Goal: Communication & Community: Share content

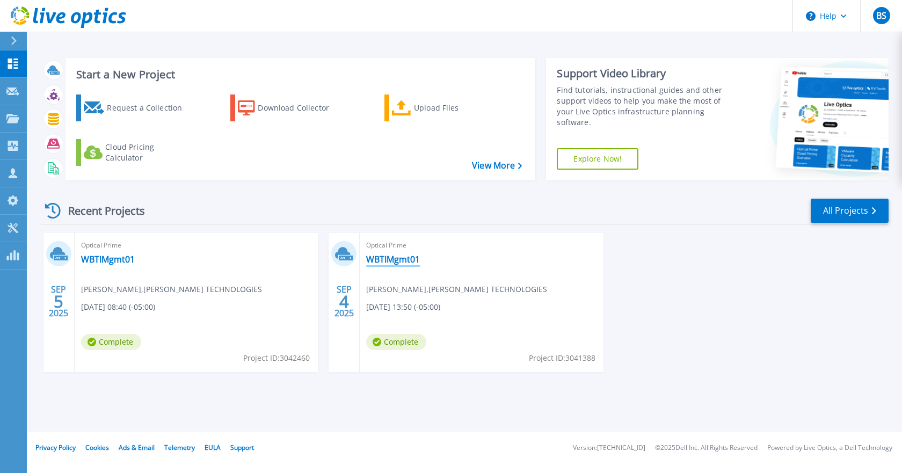
click at [401, 263] on link "WBTIMgmt01" at bounding box center [393, 259] width 54 height 11
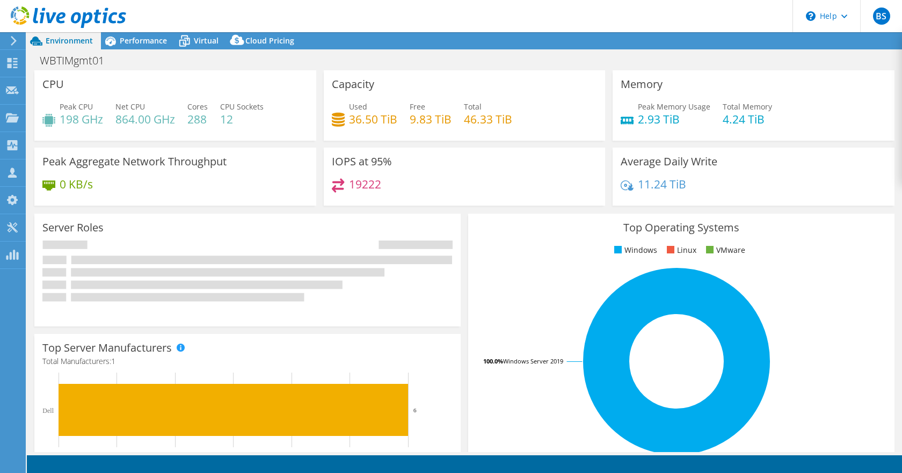
select select "USD"
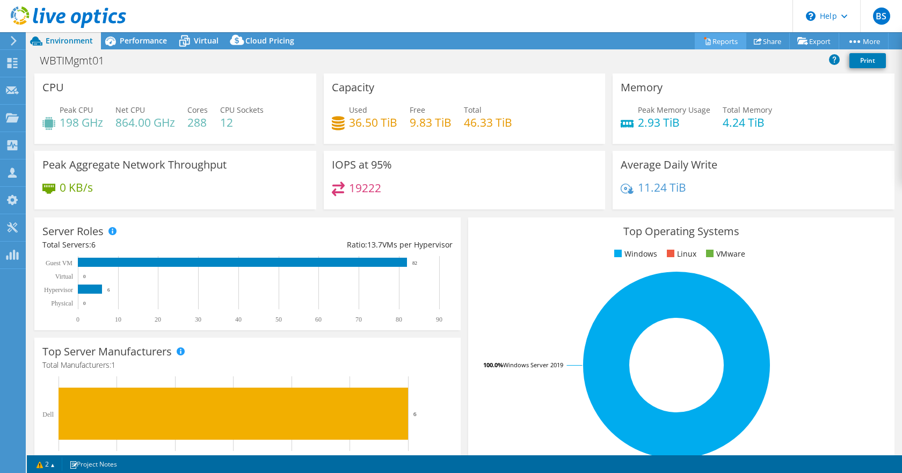
click at [719, 46] on link "Reports" at bounding box center [721, 41] width 52 height 17
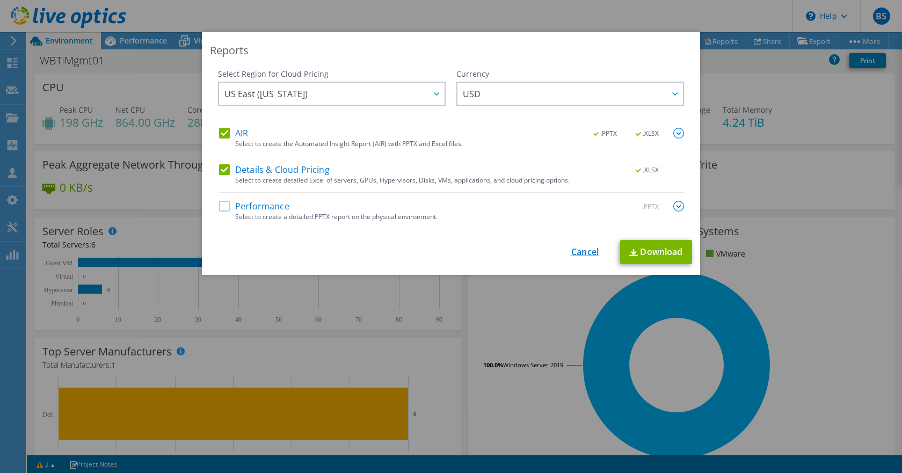
click at [580, 249] on link "Cancel" at bounding box center [585, 252] width 27 height 10
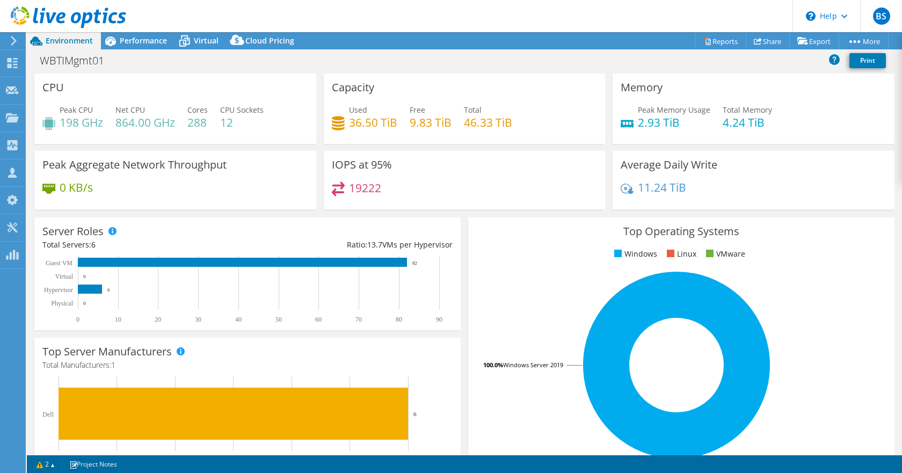
click at [12, 38] on icon at bounding box center [14, 41] width 8 height 10
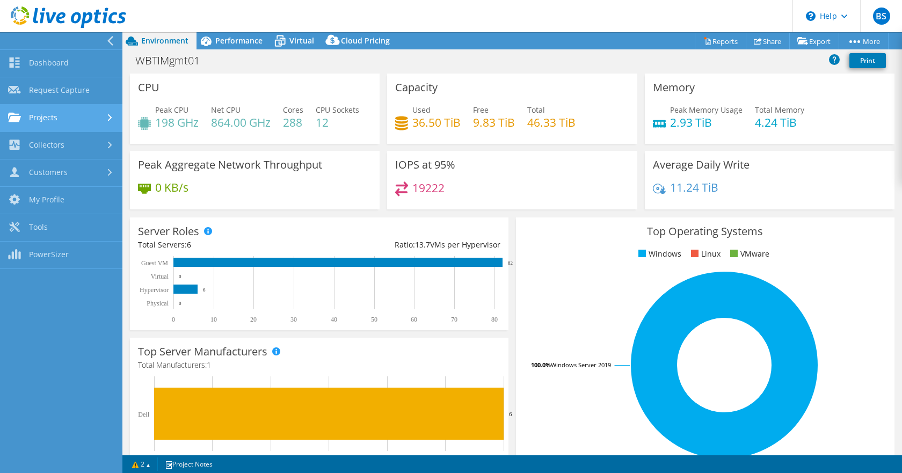
click at [49, 115] on link "Projects" at bounding box center [61, 118] width 122 height 27
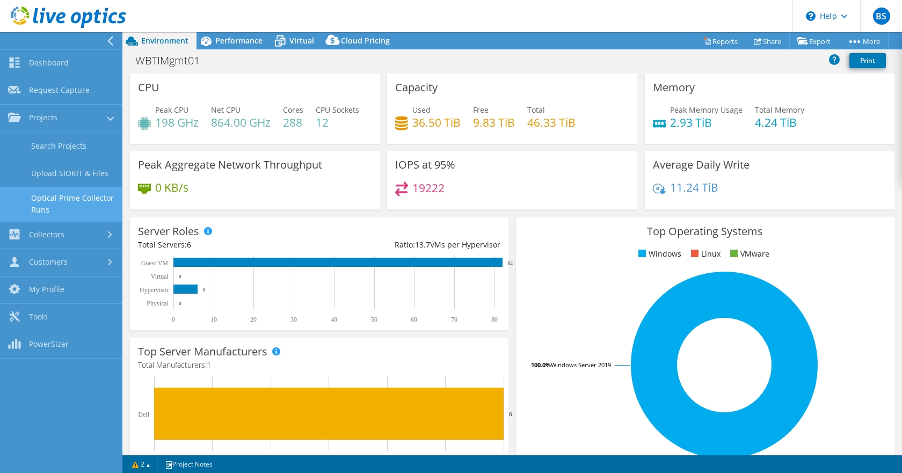
click at [40, 198] on link "Optical Prime Collector Runs" at bounding box center [61, 204] width 122 height 34
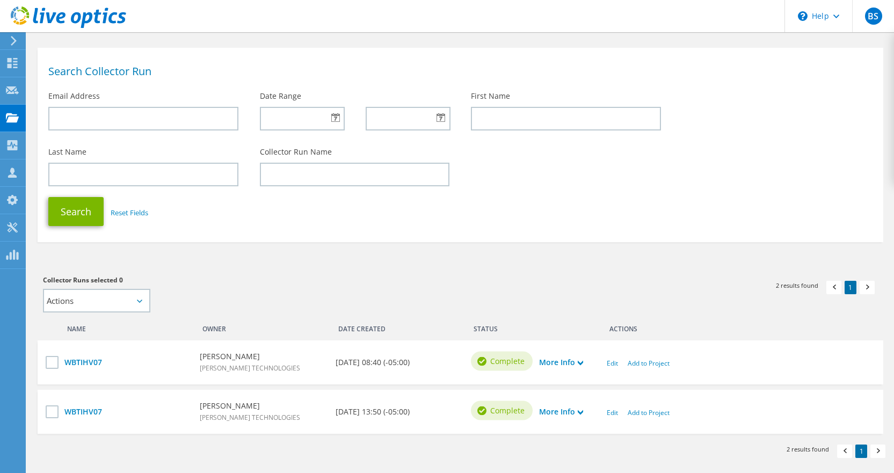
scroll to position [54, 0]
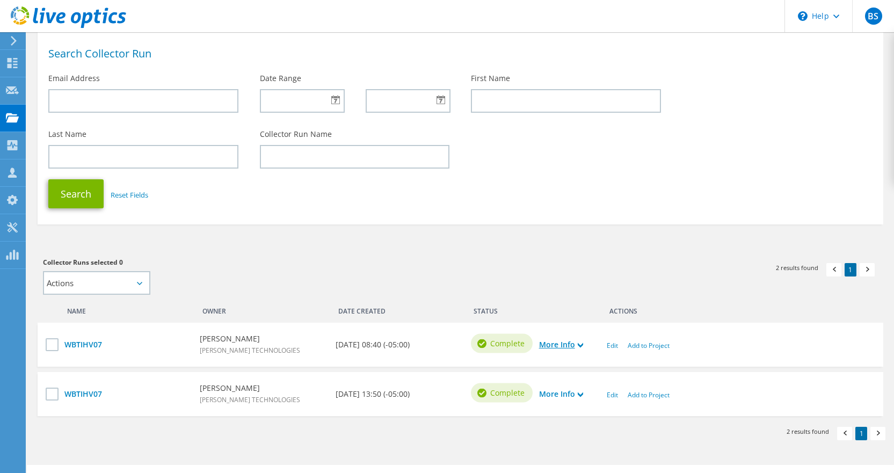
click at [580, 346] on icon at bounding box center [580, 345] width 5 height 5
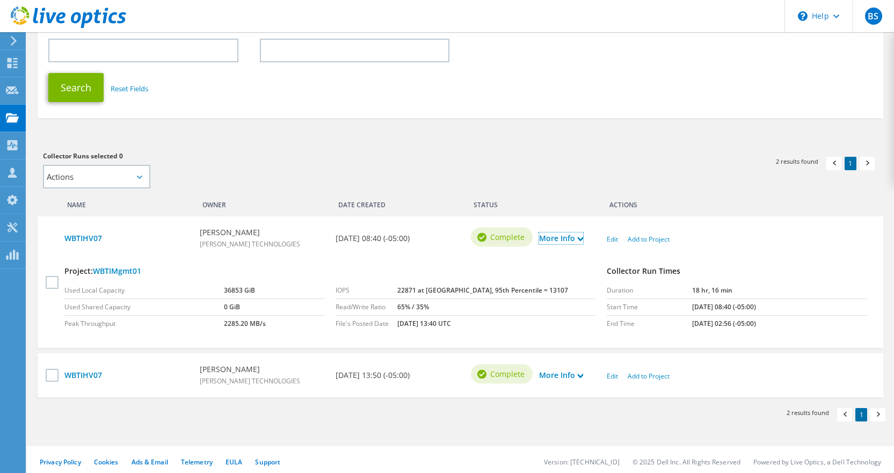
scroll to position [161, 0]
click at [577, 374] on link "More Info" at bounding box center [561, 374] width 44 height 12
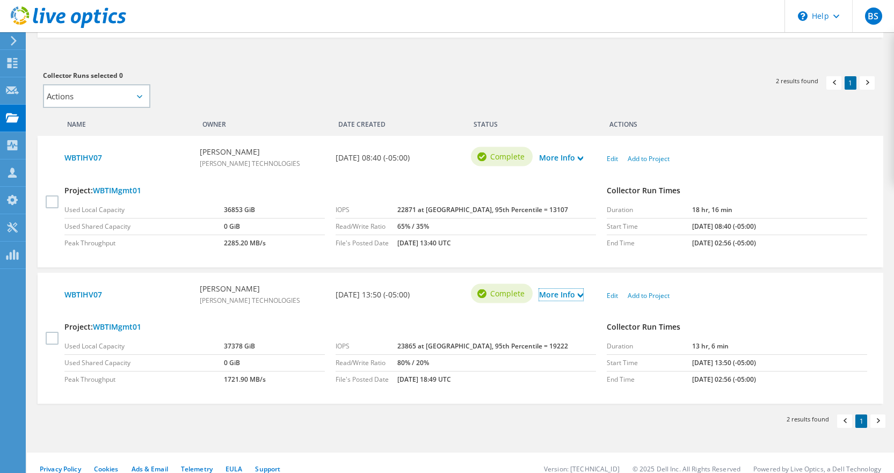
scroll to position [252, 0]
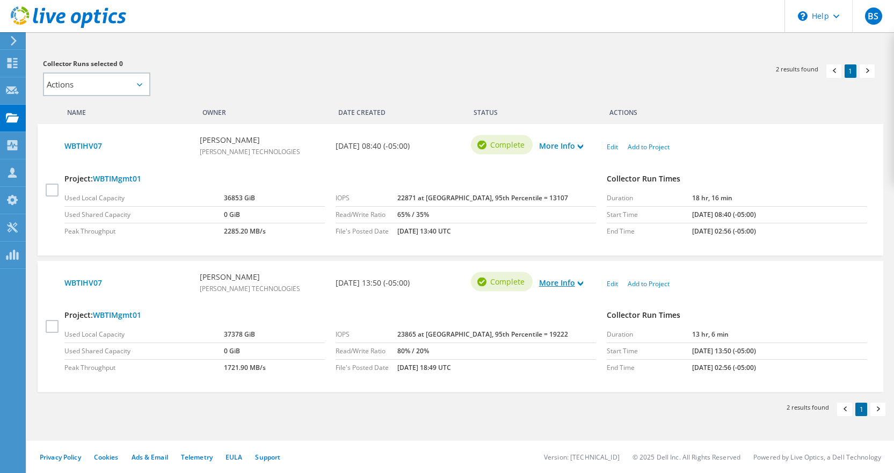
click at [578, 284] on link "More Info" at bounding box center [561, 283] width 44 height 12
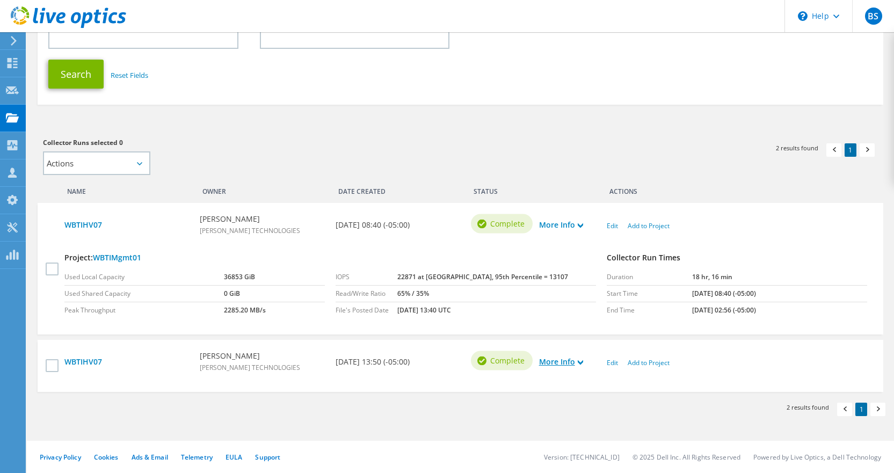
scroll to position [165, 0]
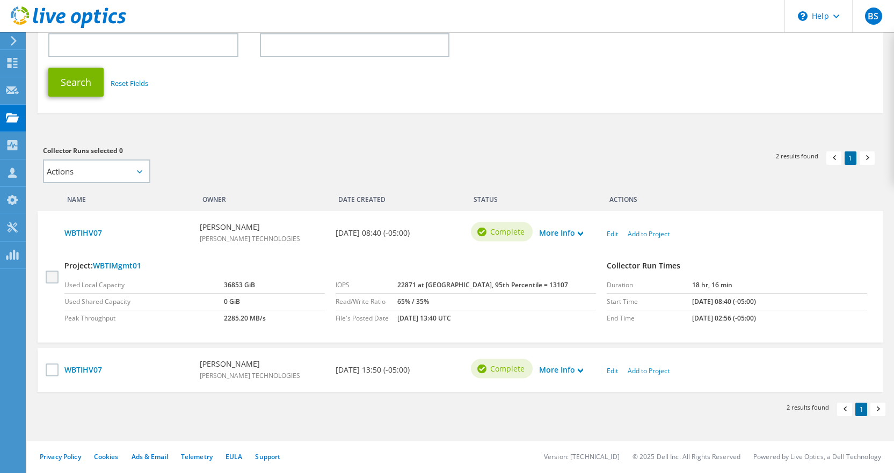
click at [52, 278] on label at bounding box center [54, 276] width 16 height 13
click at [0, 0] on input "checkbox" at bounding box center [0, 0] width 0 height 0
click at [52, 370] on label at bounding box center [54, 370] width 16 height 13
click at [0, 0] on input "checkbox" at bounding box center [0, 0] width 0 height 0
click at [142, 170] on select "Actions Add to new project" at bounding box center [96, 172] width 107 height 24
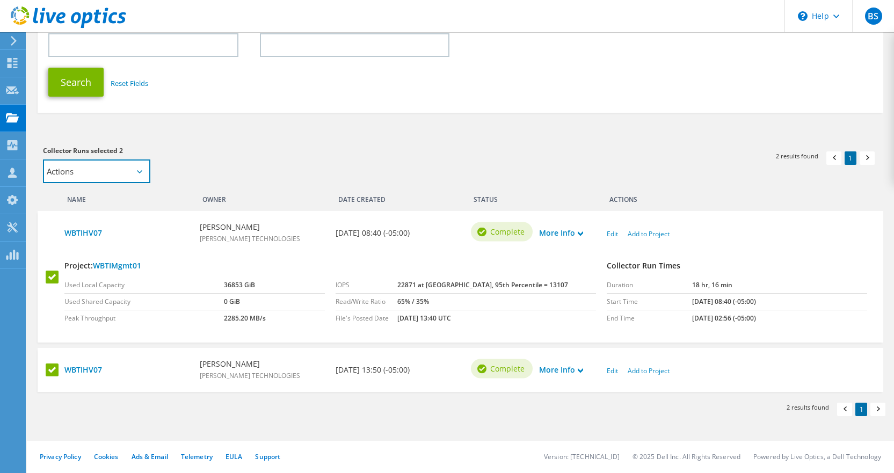
select select "new_proj"
click at [43, 160] on select "Actions Add to new project" at bounding box center [96, 172] width 107 height 24
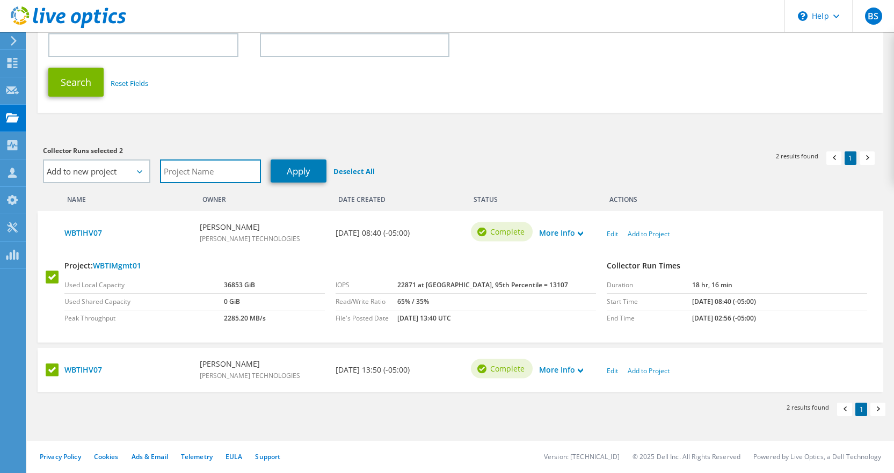
click at [192, 171] on input "text" at bounding box center [210, 172] width 101 height 24
type input "WBTI-DC"
click at [300, 177] on link "Apply" at bounding box center [299, 171] width 56 height 23
select select "Actions"
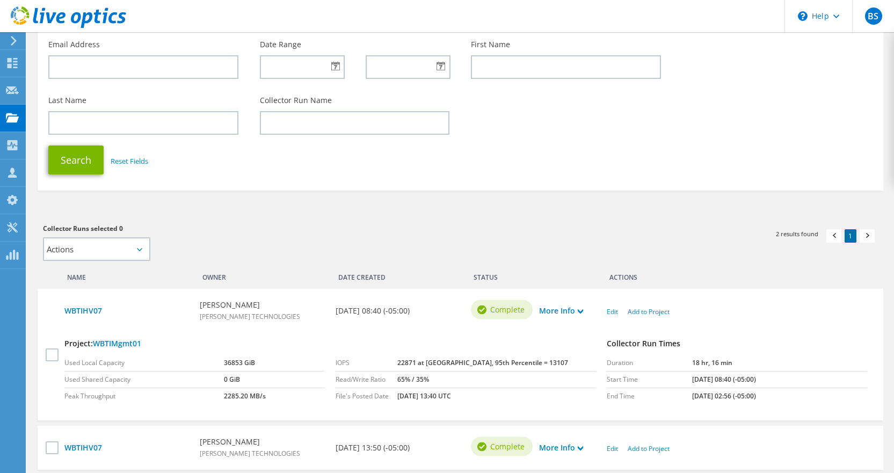
scroll to position [0, 0]
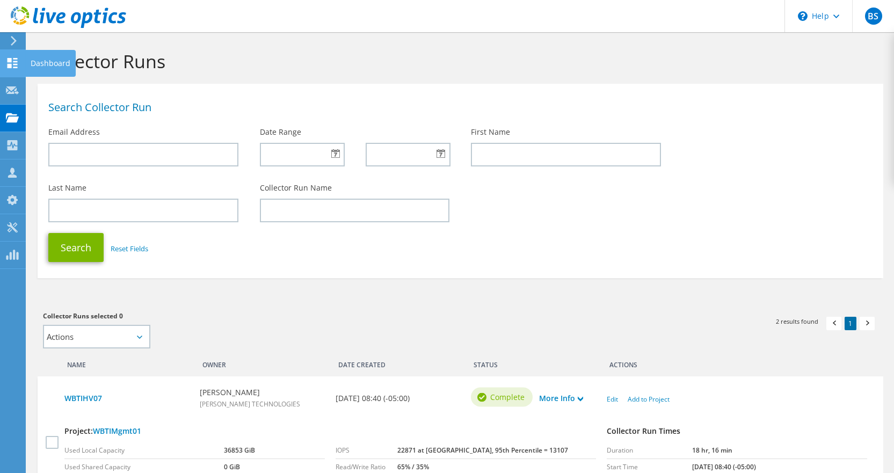
click at [12, 60] on icon at bounding box center [12, 63] width 13 height 10
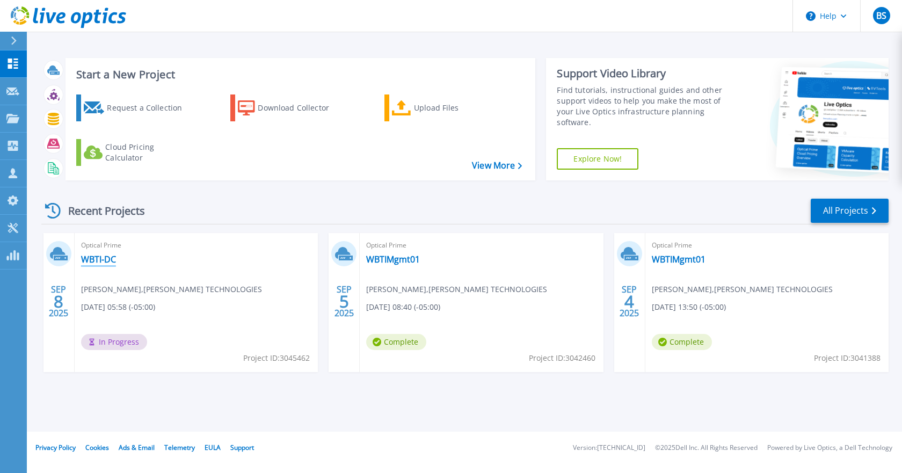
click at [99, 262] on link "WBTI-DC" at bounding box center [98, 259] width 35 height 11
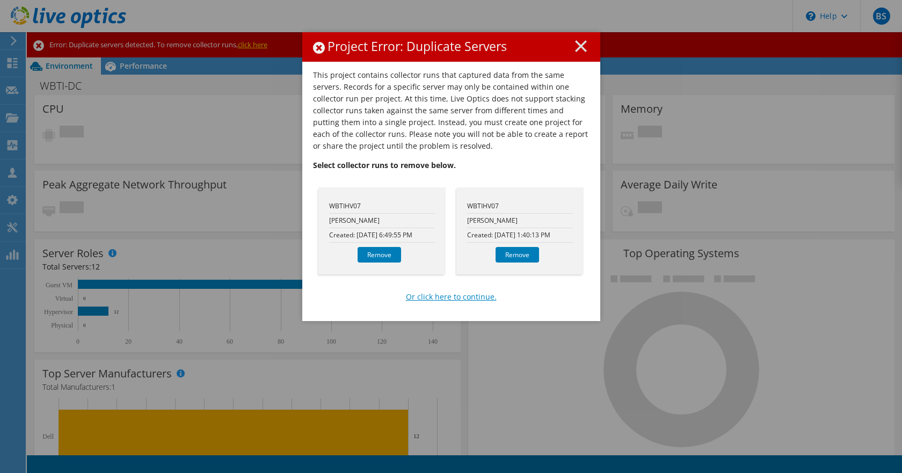
click at [444, 299] on link "Or click here to continue." at bounding box center [451, 297] width 91 height 12
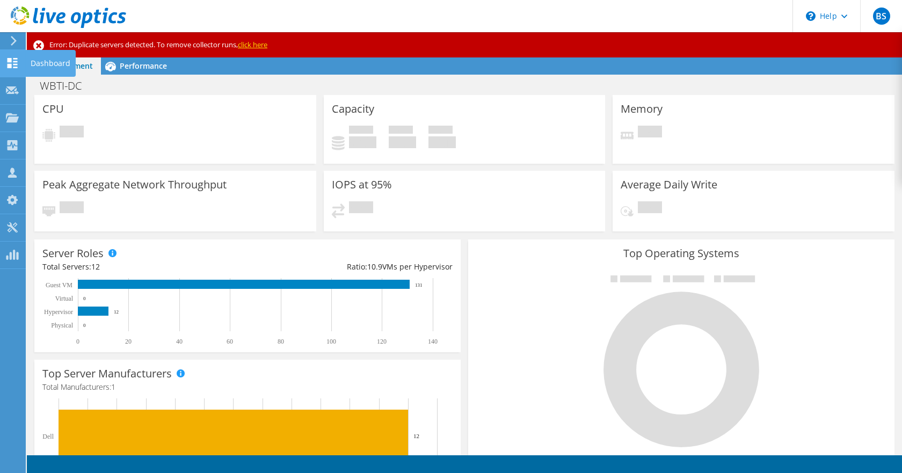
click at [14, 68] on div at bounding box center [12, 65] width 13 height 12
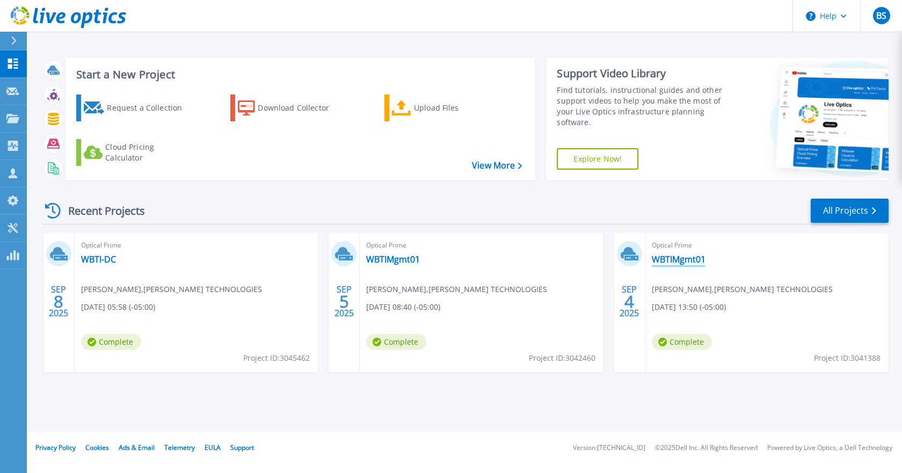
click at [684, 262] on link "WBTIMgmt01" at bounding box center [679, 259] width 54 height 11
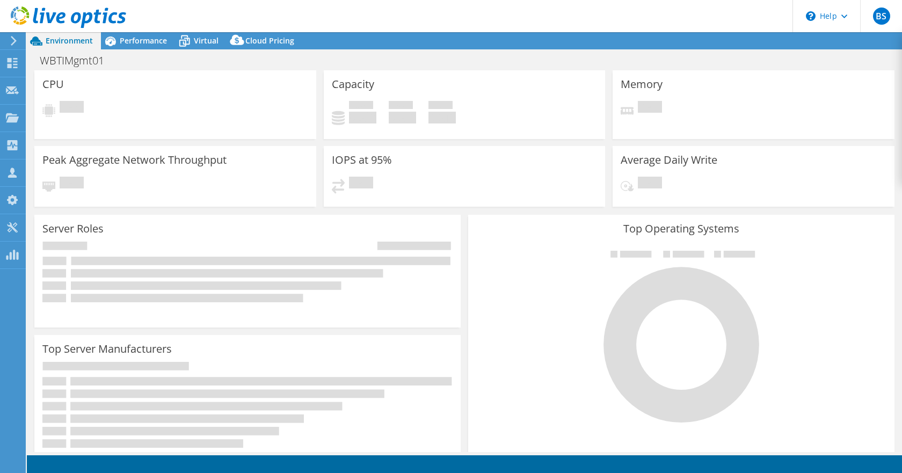
select select "USD"
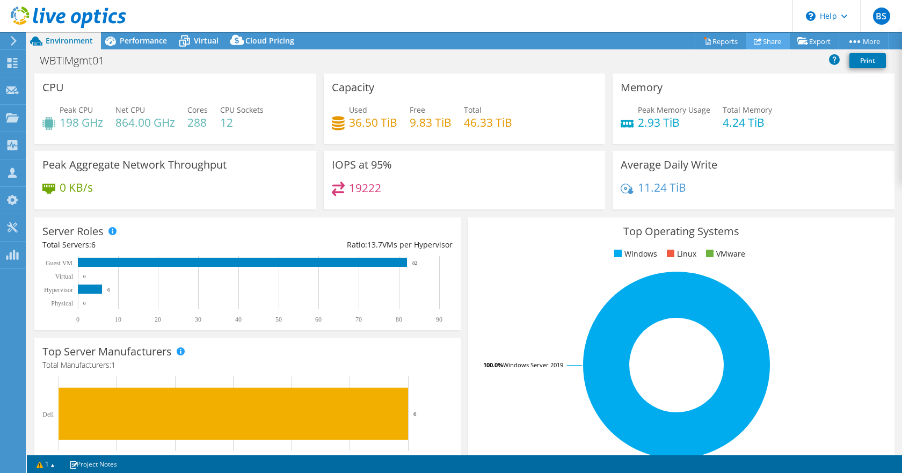
click at [762, 40] on link "Share" at bounding box center [768, 41] width 44 height 17
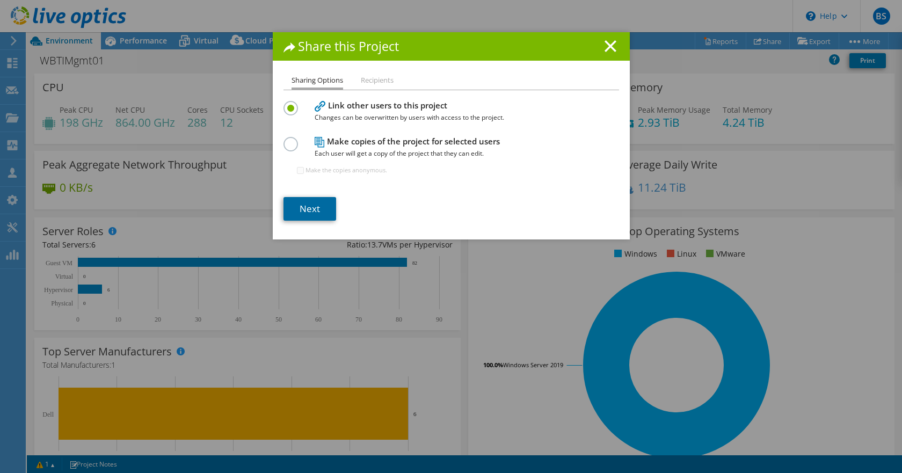
click at [314, 213] on link "Next" at bounding box center [310, 209] width 53 height 24
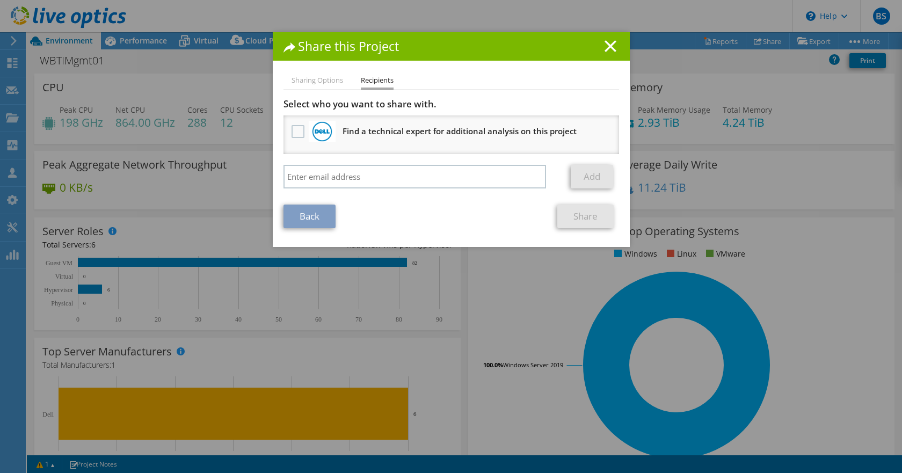
click at [391, 131] on h3 "Find a technical expert for additional analysis on this project" at bounding box center [460, 130] width 234 height 17
click at [294, 132] on label at bounding box center [300, 131] width 16 height 13
click at [0, 0] on input "checkbox" at bounding box center [0, 0] width 0 height 0
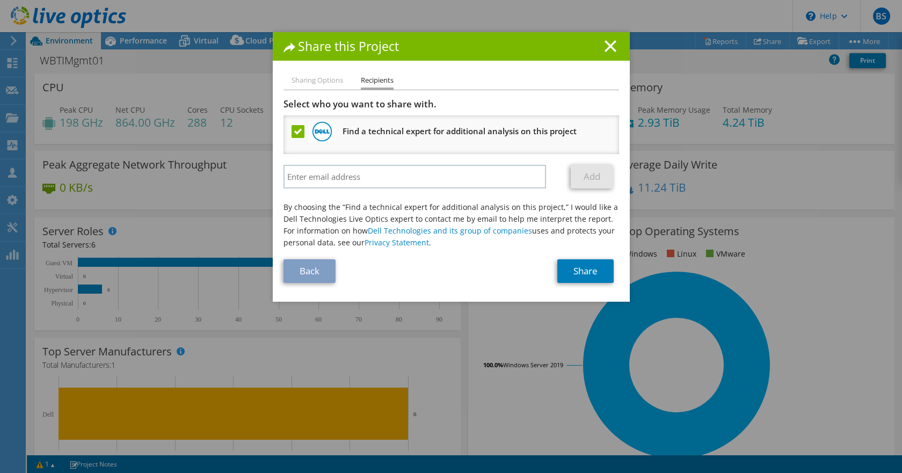
click at [296, 132] on label at bounding box center [300, 131] width 16 height 13
click at [0, 0] on input "checkbox" at bounding box center [0, 0] width 0 height 0
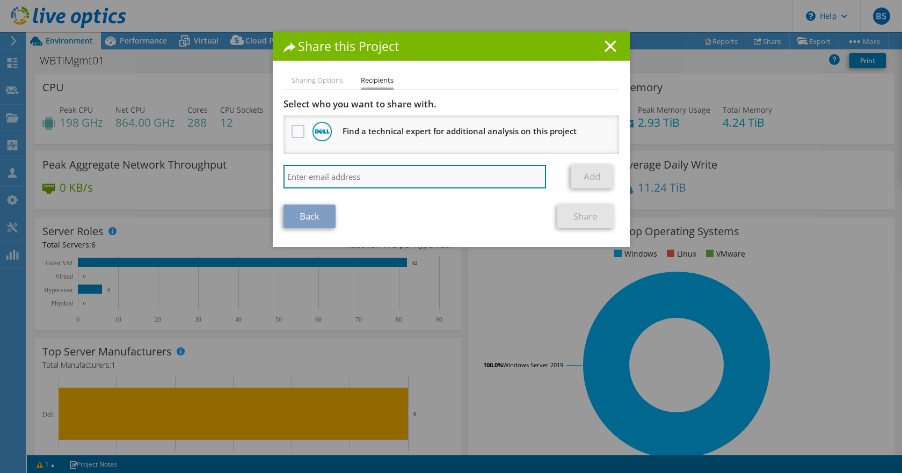
click at [309, 174] on input "search" at bounding box center [415, 177] width 263 height 24
click at [362, 171] on input "search" at bounding box center [415, 177] width 263 height 24
paste input "Woods, Chester <Chester.Woods@dell.com>"
type input "[PERSON_NAME][EMAIL_ADDRESS][PERSON_NAME][DOMAIN_NAME]"
paste input "[PERSON_NAME][EMAIL_ADDRESS][PERSON_NAME][DOMAIN_NAME]"
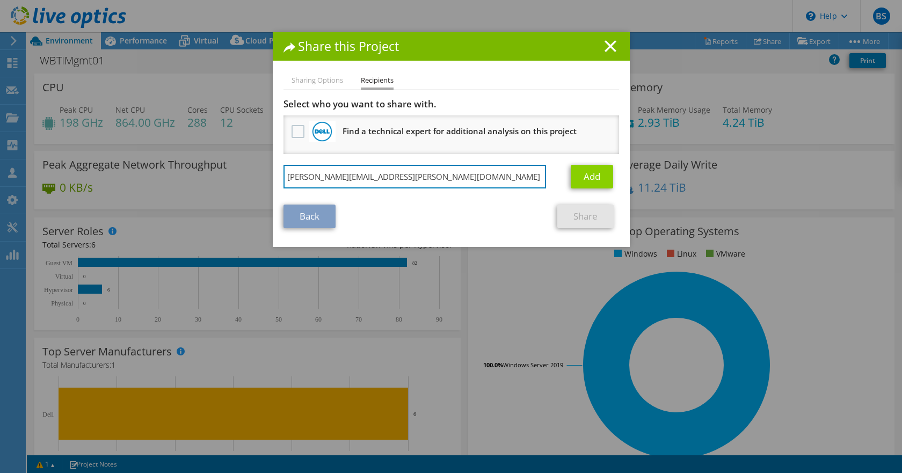
type input "[PERSON_NAME][EMAIL_ADDRESS][PERSON_NAME][DOMAIN_NAME]"
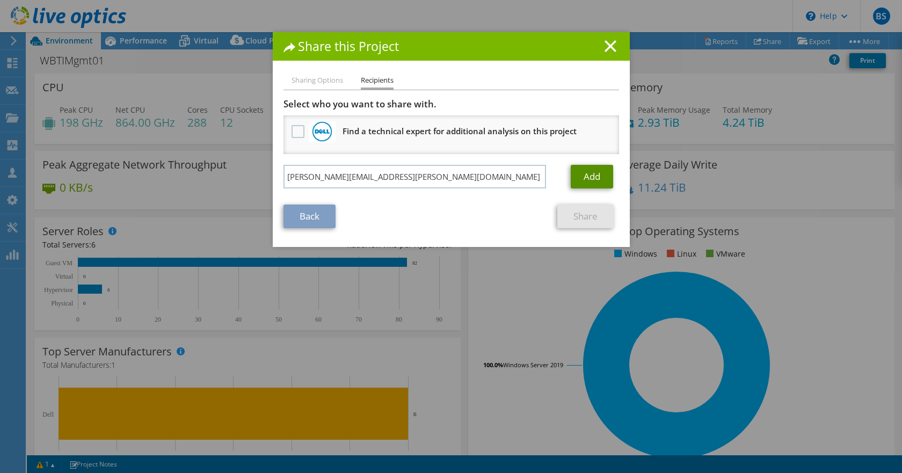
click at [589, 178] on link "Add" at bounding box center [592, 177] width 42 height 24
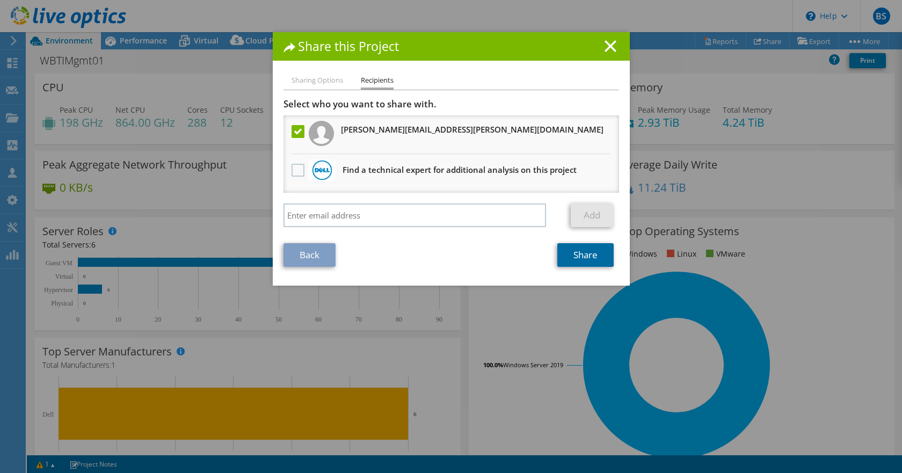
click at [576, 259] on link "Share" at bounding box center [586, 255] width 56 height 24
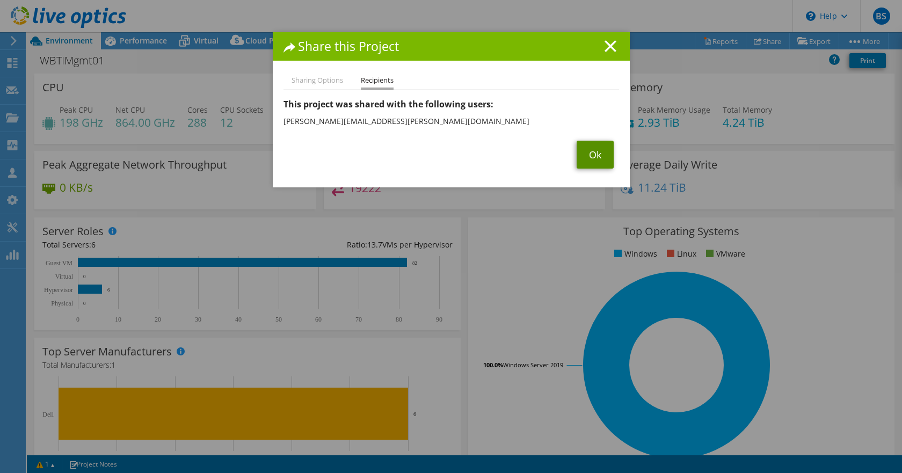
click at [589, 156] on link "Ok" at bounding box center [595, 155] width 37 height 28
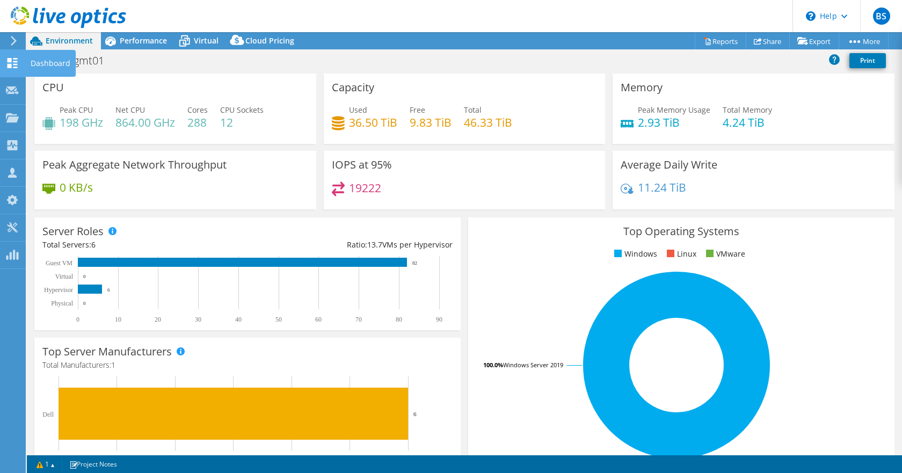
click at [18, 64] on icon at bounding box center [12, 63] width 13 height 10
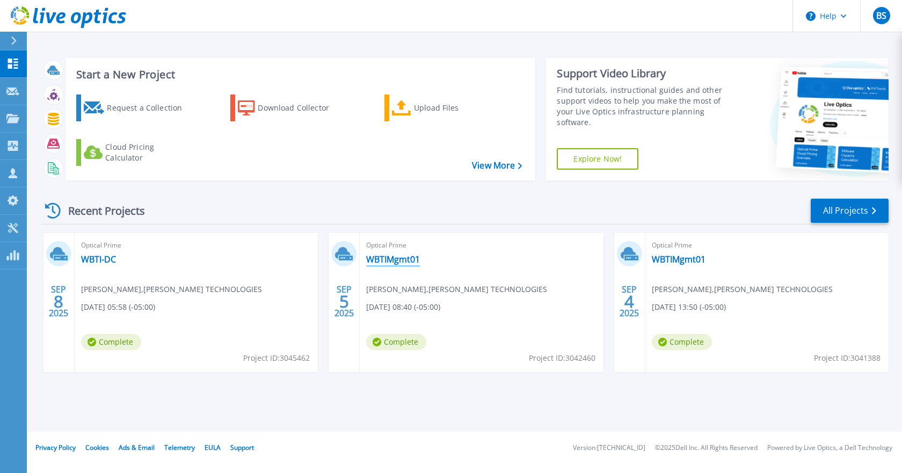
click at [404, 261] on link "WBTIMgmt01" at bounding box center [393, 259] width 54 height 11
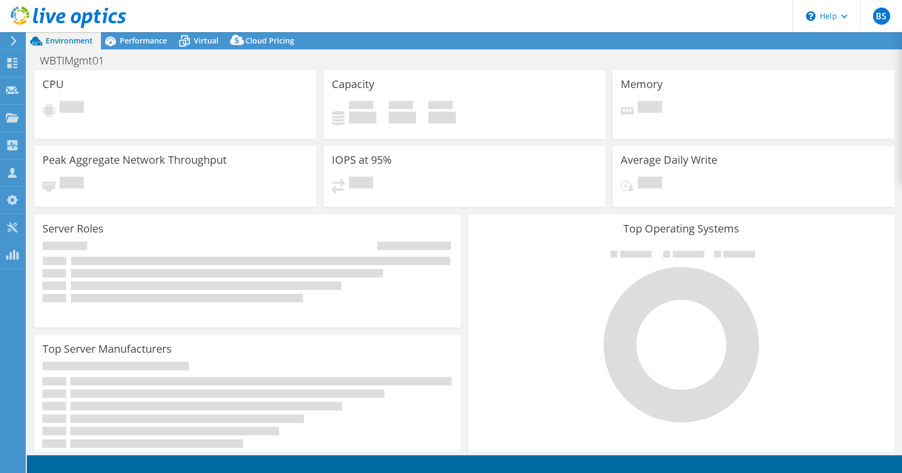
select select "USD"
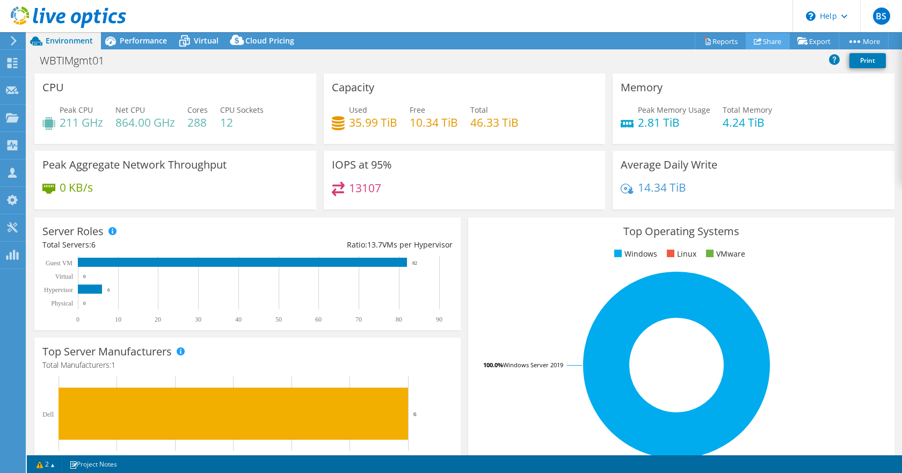
click at [767, 42] on link "Share" at bounding box center [768, 41] width 44 height 17
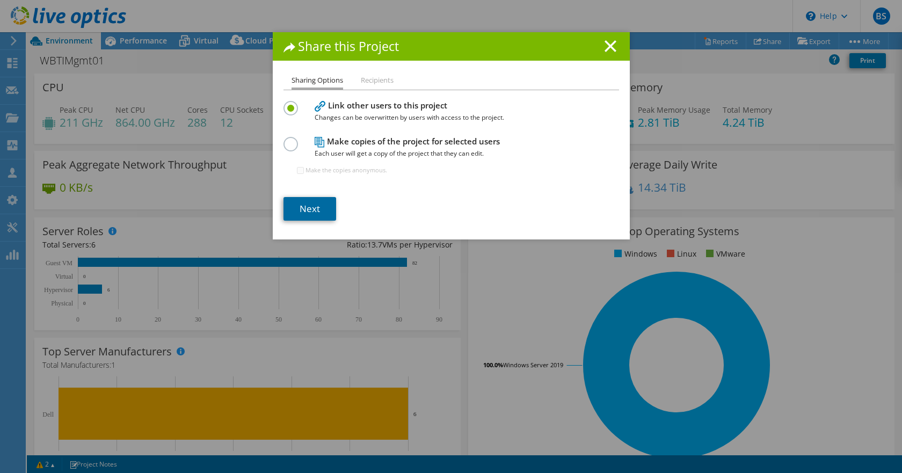
click at [317, 212] on link "Next" at bounding box center [310, 209] width 53 height 24
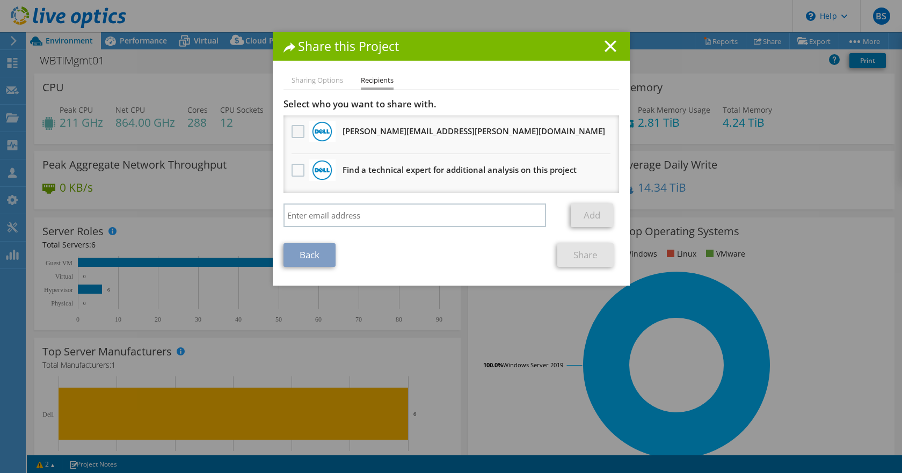
click at [294, 131] on label at bounding box center [300, 131] width 16 height 13
click at [0, 0] on input "checkbox" at bounding box center [0, 0] width 0 height 0
click at [576, 256] on link "Share" at bounding box center [586, 255] width 56 height 24
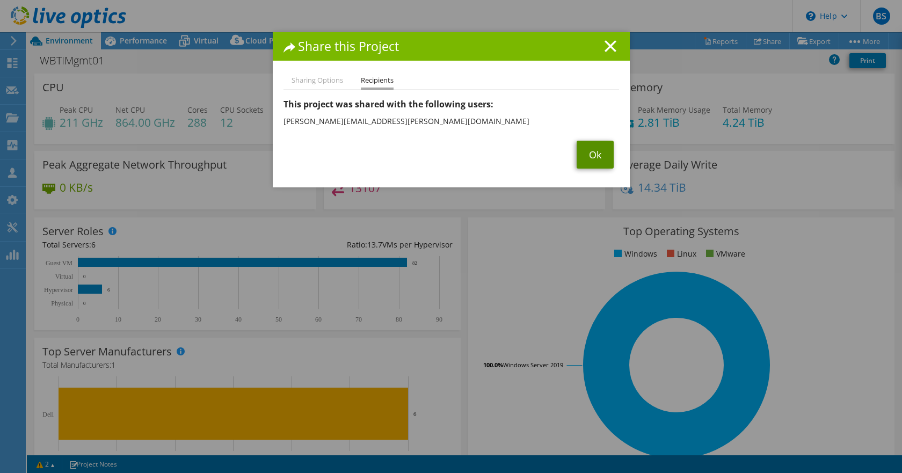
click at [596, 157] on link "Ok" at bounding box center [595, 155] width 37 height 28
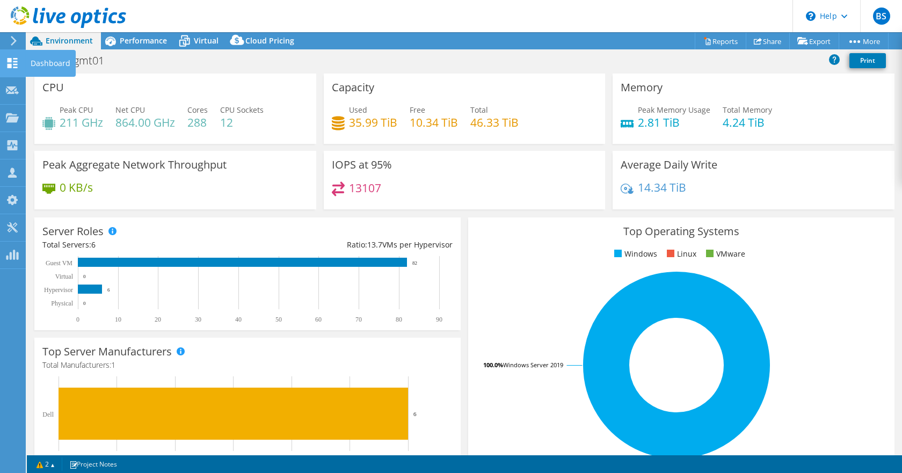
click at [8, 61] on use at bounding box center [13, 63] width 10 height 10
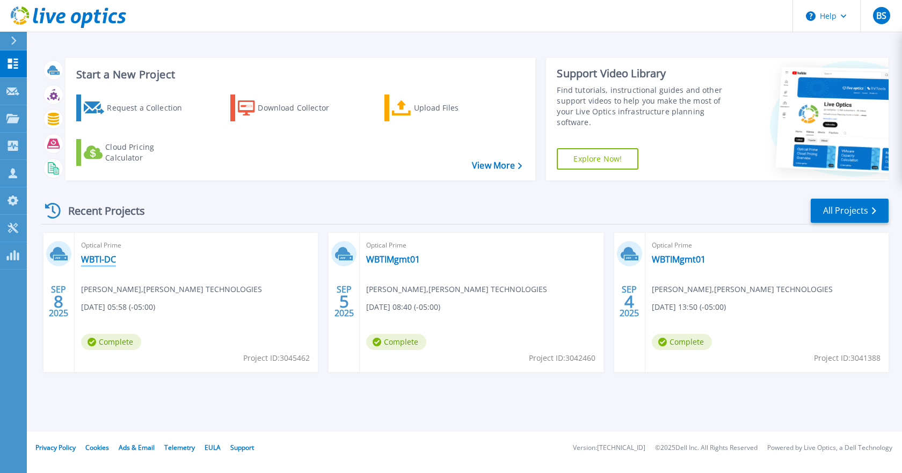
click at [89, 255] on link "WBTI-DC" at bounding box center [98, 259] width 35 height 11
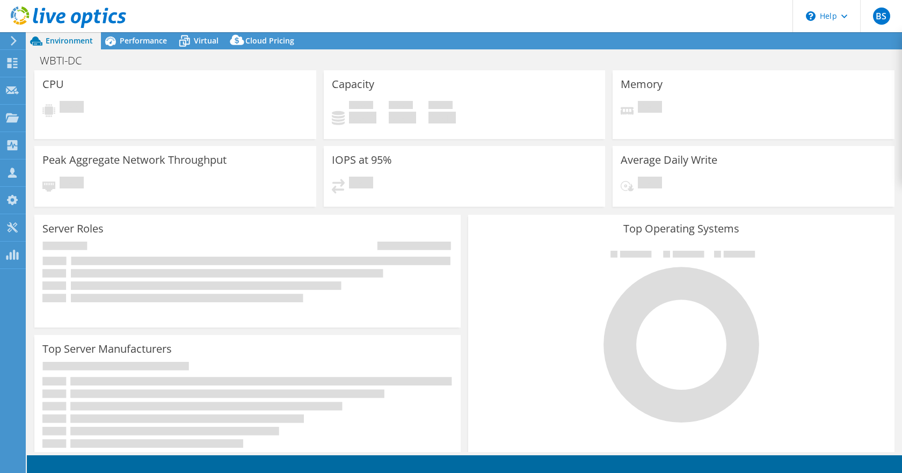
select select "USD"
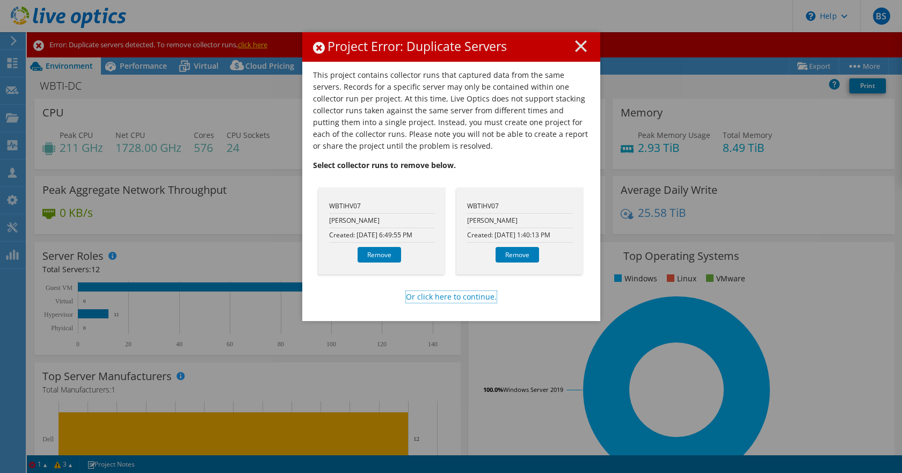
click at [445, 300] on link "Or click here to continue." at bounding box center [451, 297] width 91 height 12
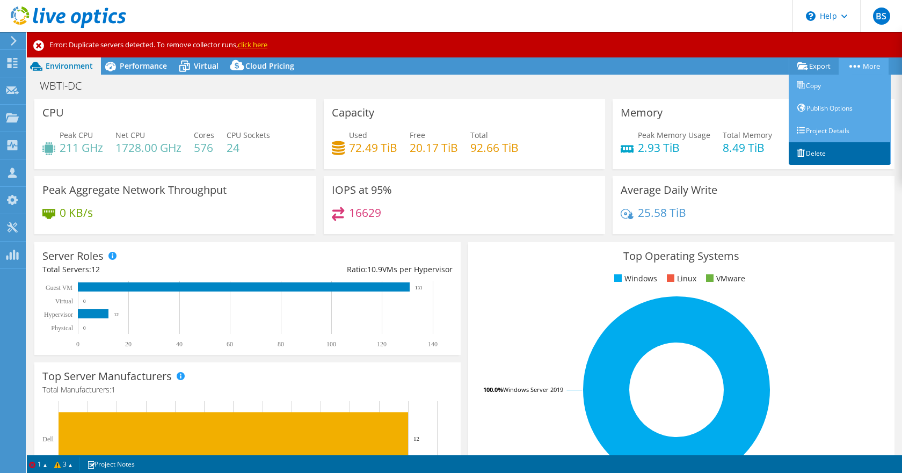
click at [827, 152] on link "Delete" at bounding box center [840, 153] width 102 height 23
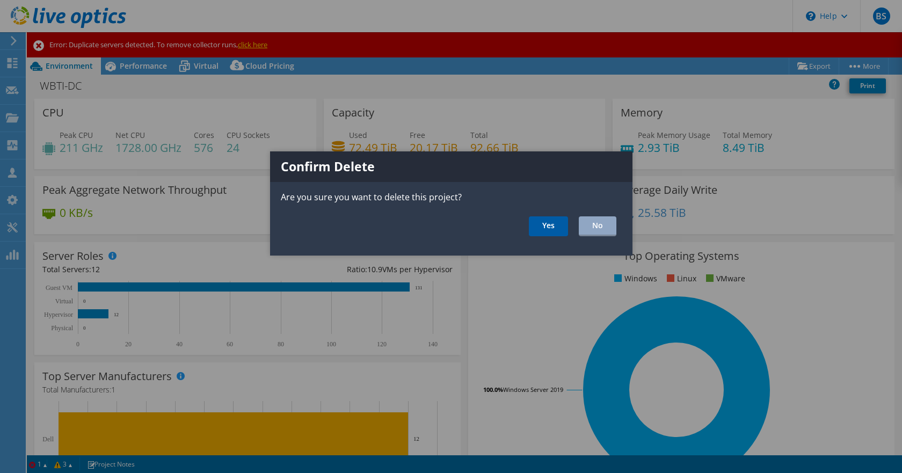
click at [548, 227] on link "Yes" at bounding box center [548, 226] width 39 height 20
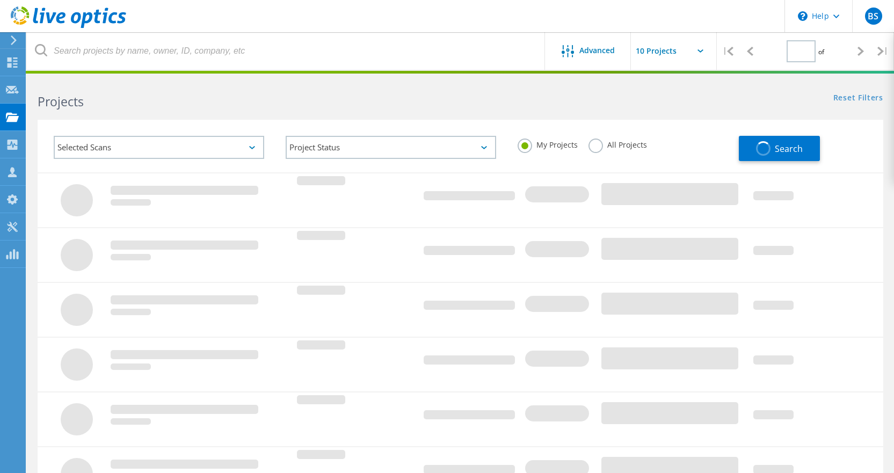
type input "1"
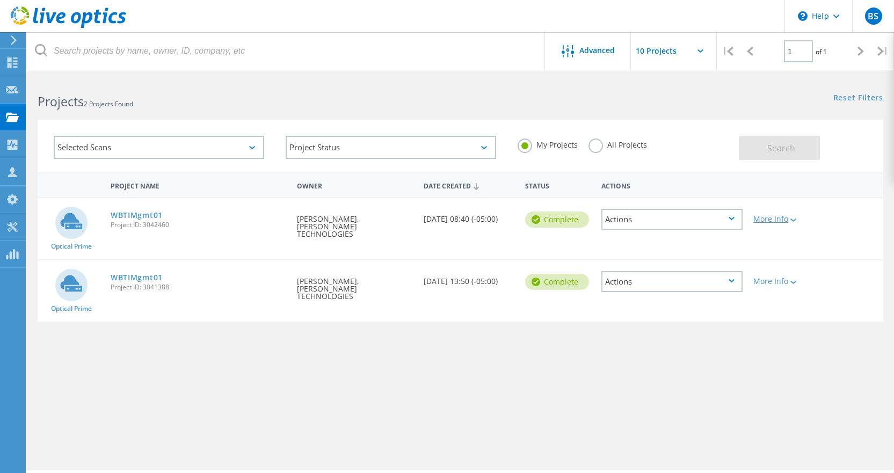
click at [783, 221] on div "More Info" at bounding box center [782, 219] width 57 height 8
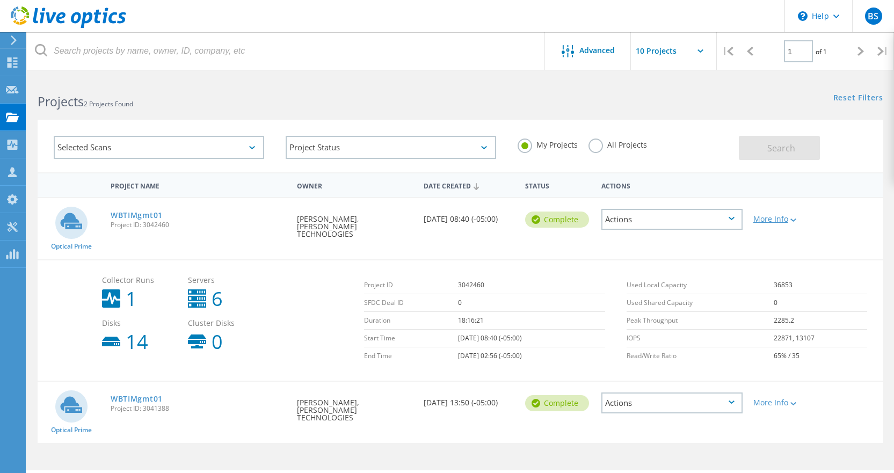
click at [783, 221] on div "More Info" at bounding box center [782, 219] width 57 height 8
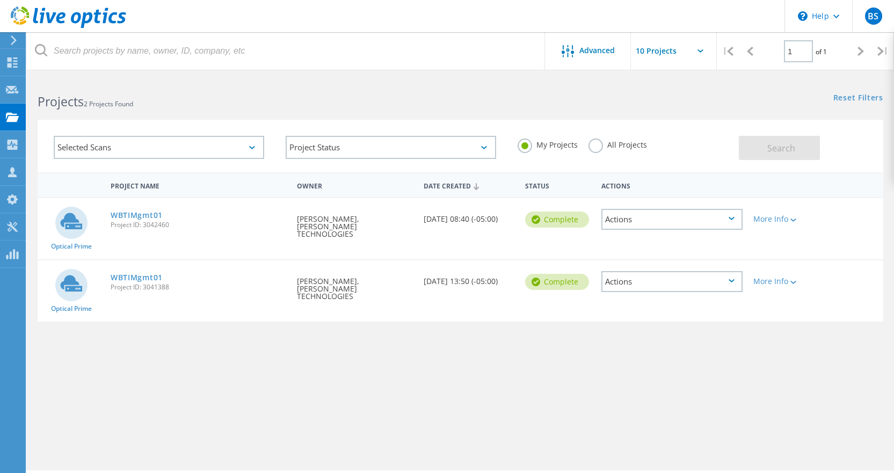
click at [735, 220] on div "Actions" at bounding box center [673, 219] width 142 height 21
click at [595, 97] on div "Reset Filters Show Filters" at bounding box center [676, 88] width 433 height 20
click at [12, 66] on icon at bounding box center [12, 62] width 13 height 10
